Goal: Task Accomplishment & Management: Use online tool/utility

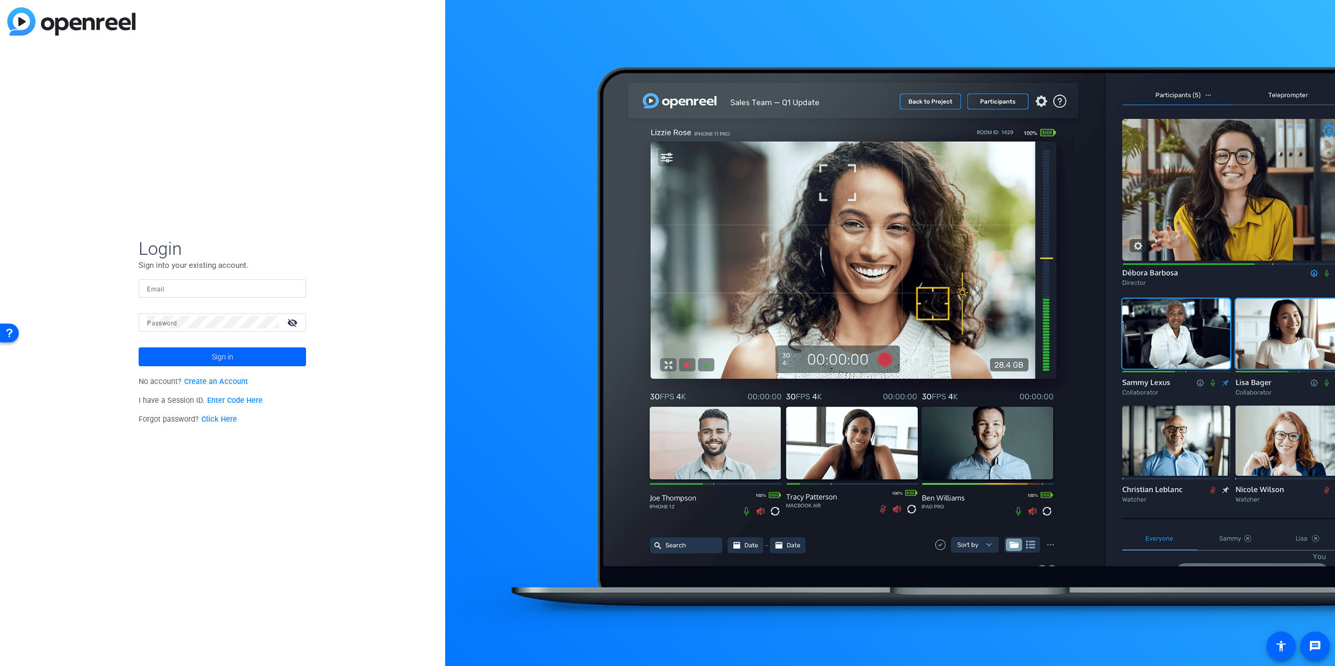
click at [266, 287] on input "Email" at bounding box center [222, 288] width 151 height 13
type input "[PERSON_NAME][EMAIL_ADDRESS][DOMAIN_NAME]"
click at [139, 347] on button "Sign in" at bounding box center [222, 356] width 167 height 19
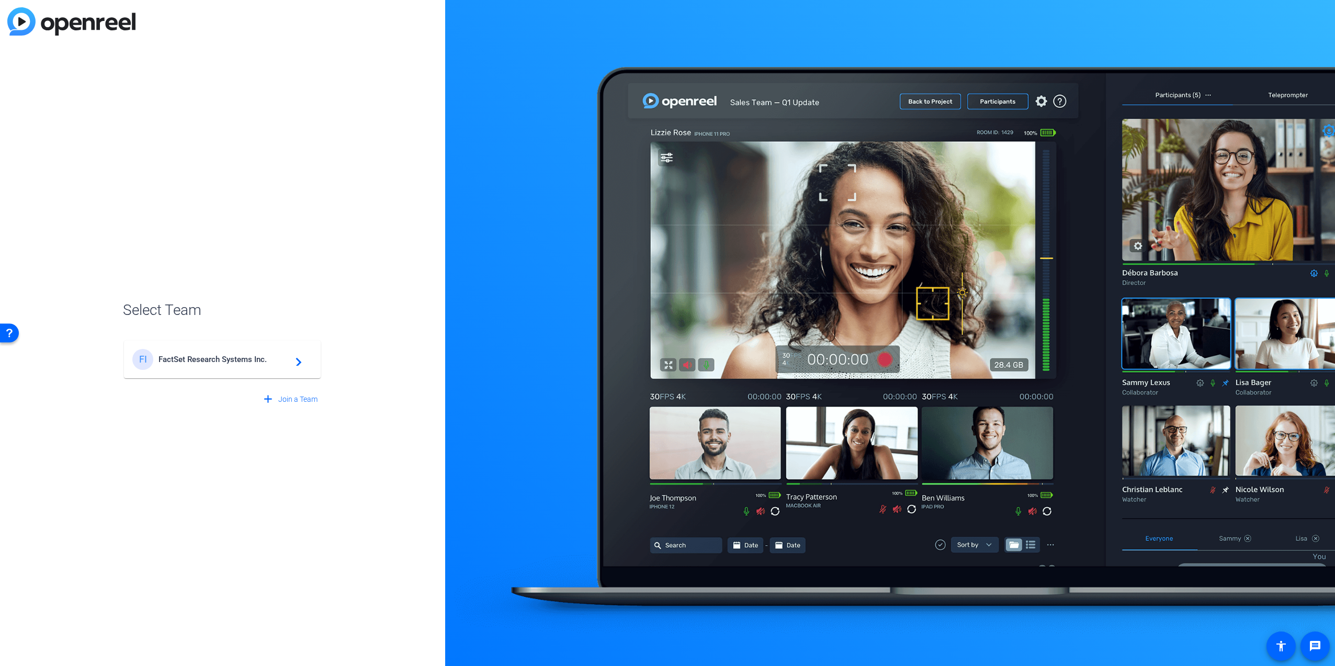
click at [180, 346] on mat-card-content "FI FactSet Research Systems Inc. navigate_next" at bounding box center [222, 360] width 197 height 38
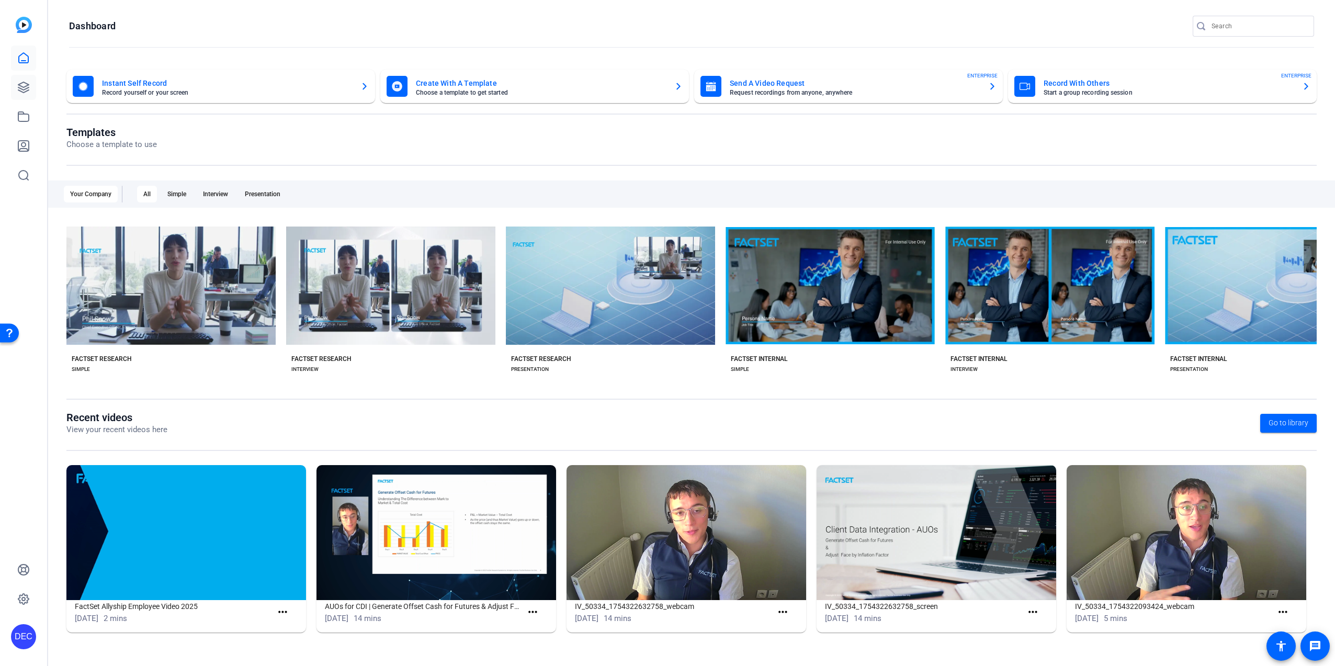
click at [26, 86] on icon at bounding box center [23, 87] width 10 height 10
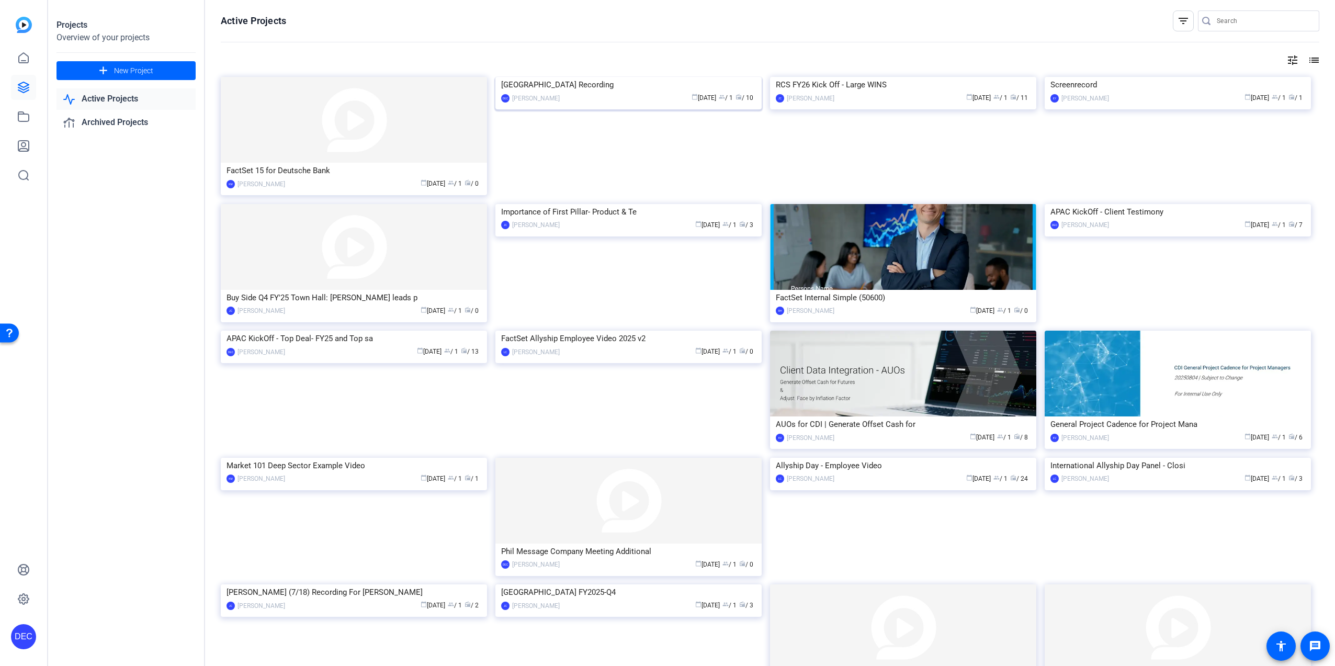
click at [595, 77] on img at bounding box center [628, 77] width 266 height 0
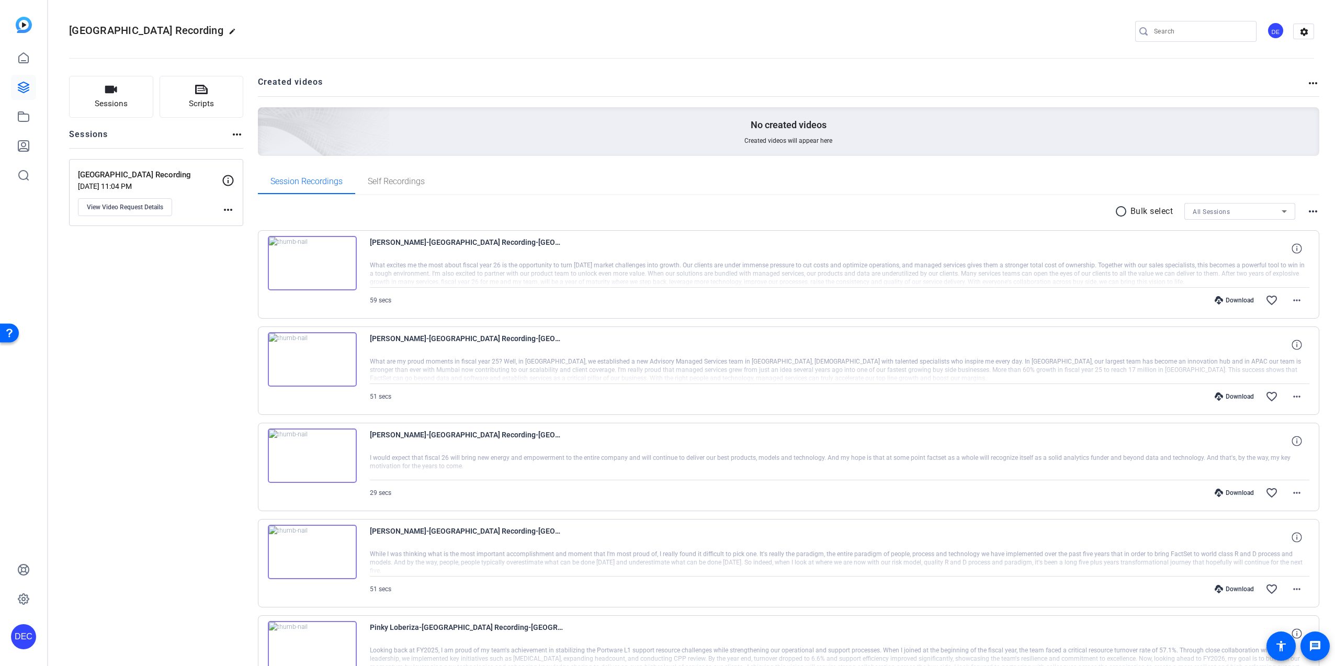
click at [695, 273] on div at bounding box center [840, 274] width 940 height 26
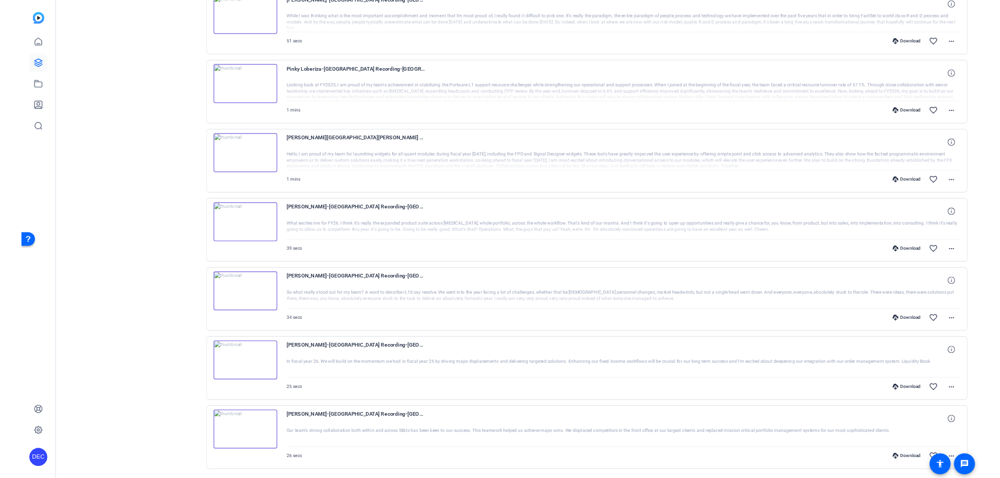
scroll to position [566, 0]
